Goal: Task Accomplishment & Management: Use online tool/utility

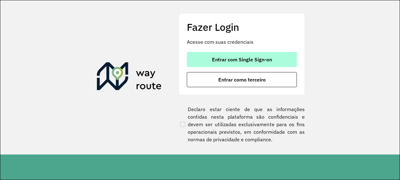
click at [204, 64] on button "Entrar com Single Sign-on" at bounding box center [242, 59] width 110 height 15
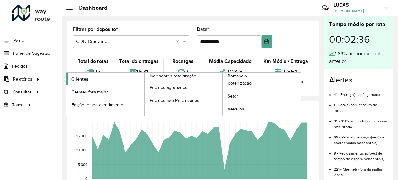
click at [79, 79] on span "Clientes" at bounding box center [79, 79] width 17 height 7
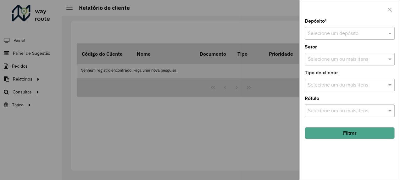
click at [345, 128] on button "Filtrar" at bounding box center [349, 133] width 90 height 12
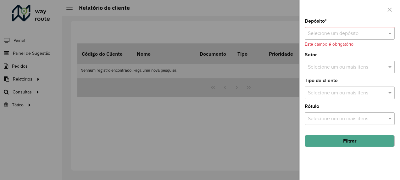
click at [320, 31] on input "text" at bounding box center [343, 34] width 71 height 8
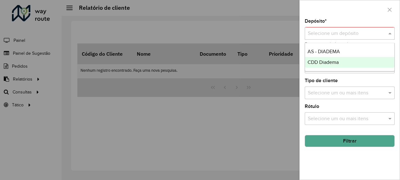
click at [317, 57] on div "CDD Diadema" at bounding box center [350, 62] width 90 height 11
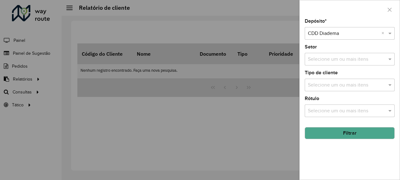
click at [326, 117] on div "Depósito * Selecione um depósito × CDD Diadema × Setor Selecione um ou mais ite…" at bounding box center [349, 99] width 100 height 161
click at [326, 116] on div "Selecione um ou mais itens" at bounding box center [349, 110] width 90 height 13
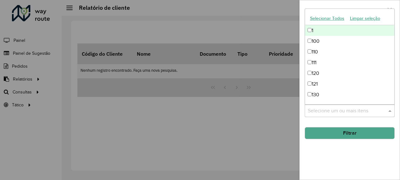
click at [327, 116] on div "Selecione um ou mais itens" at bounding box center [349, 110] width 90 height 13
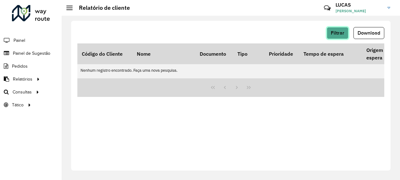
click at [337, 35] on span "Filtrar" at bounding box center [337, 32] width 14 height 5
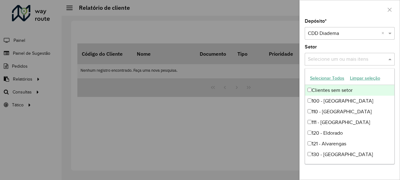
click at [327, 55] on div "Selecione um ou mais itens" at bounding box center [349, 59] width 90 height 13
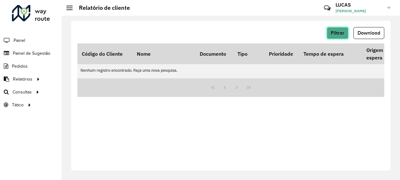
click at [332, 38] on button "Filtrar" at bounding box center [337, 33] width 22 height 12
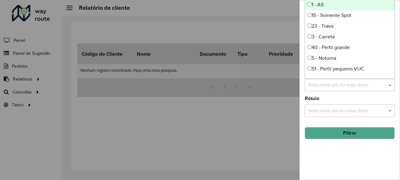
click at [320, 81] on input "text" at bounding box center [346, 85] width 80 height 8
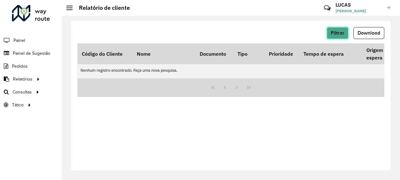
click at [335, 34] on span "Filtrar" at bounding box center [337, 32] width 14 height 5
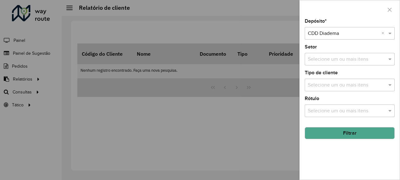
click at [336, 128] on button "Filtrar" at bounding box center [349, 133] width 90 height 12
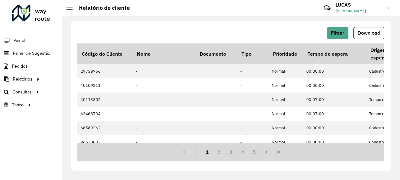
drag, startPoint x: 371, startPoint y: 0, endPoint x: 234, endPoint y: 30, distance: 139.9
click at [234, 30] on div "Filtrar Download" at bounding box center [230, 33] width 307 height 12
click at [368, 34] on span "Download" at bounding box center [368, 32] width 23 height 5
